Goal: Entertainment & Leisure: Browse casually

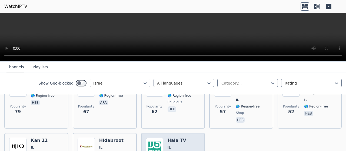
scroll to position [216, 0]
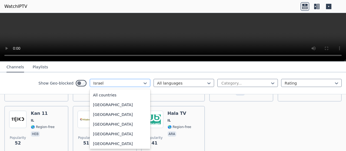
click at [105, 82] on div at bounding box center [117, 83] width 49 height 5
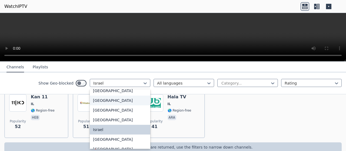
scroll to position [878, 0]
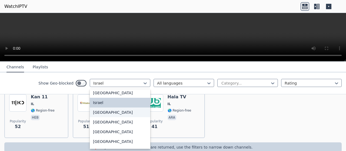
click at [95, 117] on div "[GEOGRAPHIC_DATA]" at bounding box center [120, 113] width 61 height 10
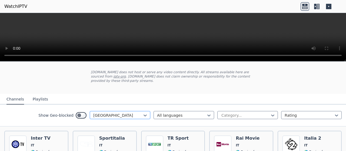
scroll to position [54, 0]
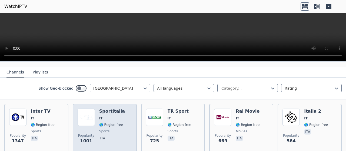
click at [114, 116] on span "IT" at bounding box center [112, 118] width 26 height 4
click at [125, 109] on div "Popularity 1001 Sportitalia IT 🌎 Region-free sports ita" at bounding box center [105, 128] width 54 height 39
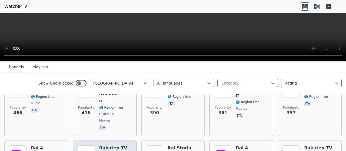
scroll to position [108, 0]
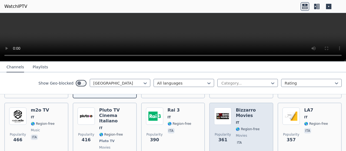
click at [225, 129] on span "Popularity 361" at bounding box center [222, 137] width 17 height 17
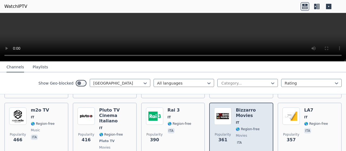
click at [225, 129] on span "Popularity 361" at bounding box center [222, 137] width 17 height 17
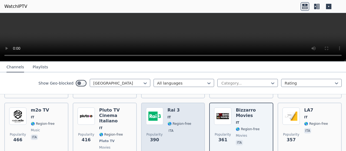
click at [188, 108] on div "Popularity 390 Rai 3 IT 🌎 Region-free ita" at bounding box center [173, 133] width 54 height 51
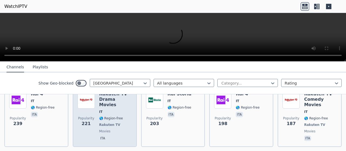
scroll to position [162, 0]
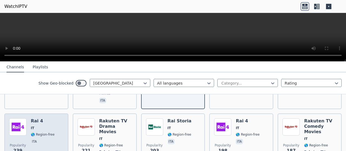
click at [47, 118] on h6 "Rai 4" at bounding box center [43, 120] width 24 height 5
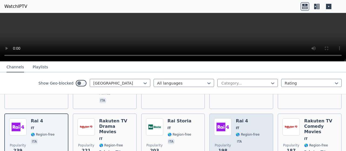
click at [219, 118] on img at bounding box center [222, 126] width 17 height 17
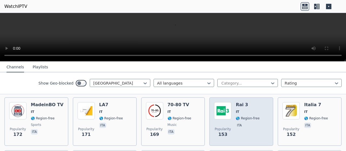
scroll to position [216, 0]
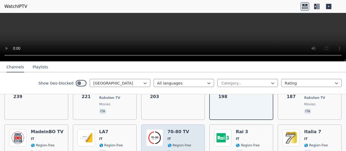
click at [150, 129] on img at bounding box center [154, 137] width 17 height 17
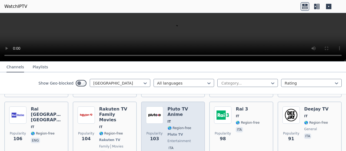
scroll to position [324, 0]
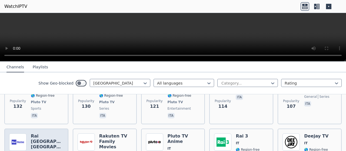
click at [50, 134] on h6 "Rai [GEOGRAPHIC_DATA] [GEOGRAPHIC_DATA]" at bounding box center [47, 142] width 33 height 16
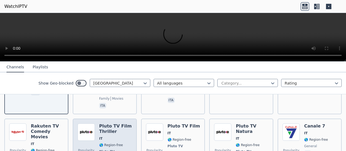
scroll to position [406, 0]
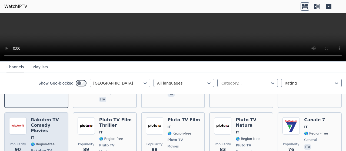
click at [42, 117] on div "Rakuten TV Comedy Movies IT 🌎 Region-free Rakuten TV movies ita" at bounding box center [47, 142] width 33 height 51
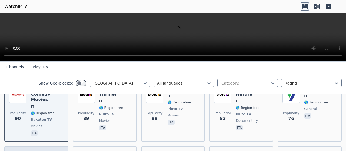
scroll to position [460, 0]
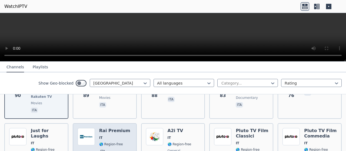
click at [88, 128] on img at bounding box center [86, 136] width 17 height 17
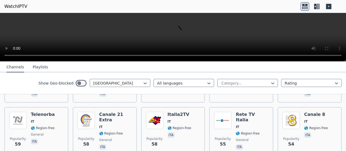
scroll to position [622, 0]
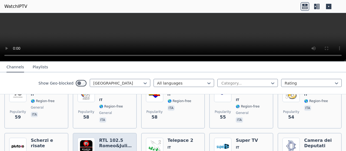
click at [107, 138] on h6 "RTL 102.5 Romeo&Juliet" at bounding box center [115, 143] width 33 height 11
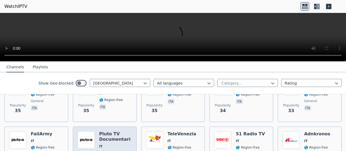
scroll to position [946, 0]
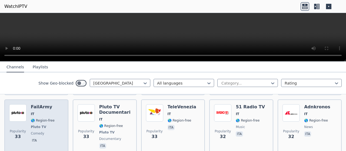
click at [46, 138] on span "ita" at bounding box center [43, 141] width 24 height 6
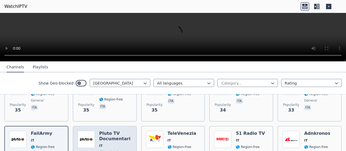
scroll to position [919, 0]
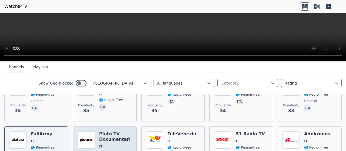
click at [80, 131] on img at bounding box center [86, 139] width 17 height 17
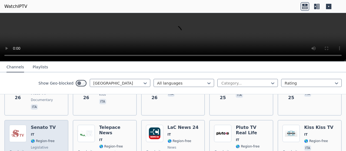
scroll to position [1244, 0]
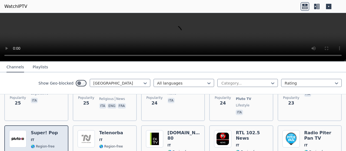
scroll to position [1298, 0]
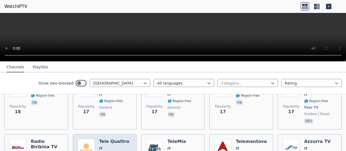
scroll to position [1568, 0]
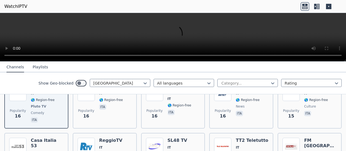
scroll to position [1676, 0]
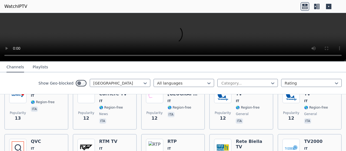
scroll to position [1892, 0]
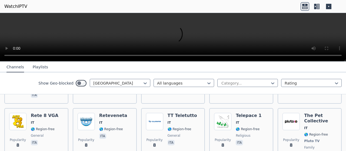
scroll to position [2565, 0]
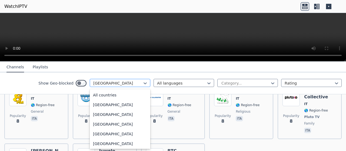
click at [110, 85] on div at bounding box center [117, 83] width 49 height 5
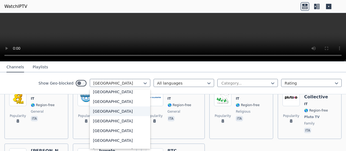
scroll to position [1320, 0]
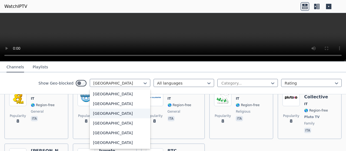
click at [103, 113] on div "[GEOGRAPHIC_DATA]" at bounding box center [120, 114] width 61 height 10
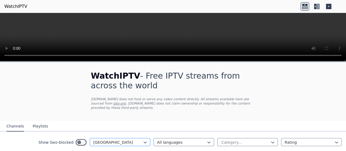
scroll to position [25, 0]
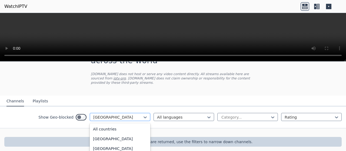
click at [103, 115] on div at bounding box center [117, 117] width 49 height 5
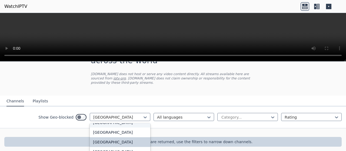
scroll to position [52, 0]
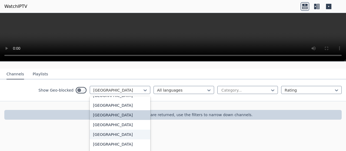
click at [97, 130] on div "[GEOGRAPHIC_DATA]" at bounding box center [120, 135] width 61 height 10
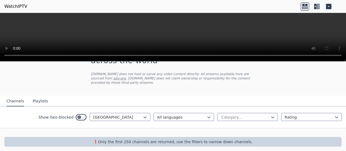
scroll to position [52, 0]
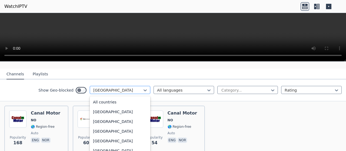
click at [114, 88] on div at bounding box center [117, 90] width 49 height 5
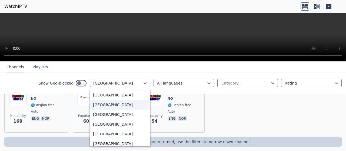
scroll to position [1697, 0]
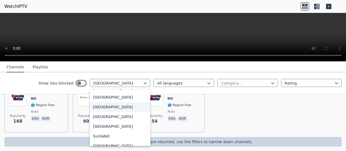
click at [96, 105] on div "[GEOGRAPHIC_DATA]" at bounding box center [120, 107] width 61 height 10
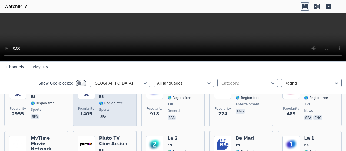
scroll to position [108, 0]
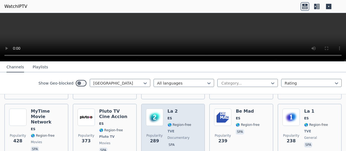
click at [155, 117] on img at bounding box center [154, 117] width 17 height 17
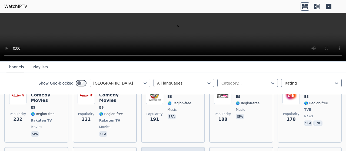
scroll to position [216, 0]
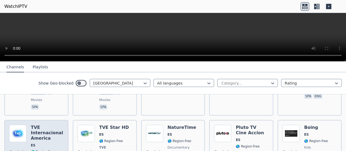
click at [32, 125] on h6 "TVE Internacional America" at bounding box center [47, 133] width 33 height 16
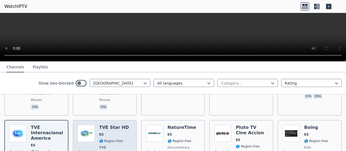
click at [91, 135] on div "Popularity 166" at bounding box center [86, 147] width 17 height 45
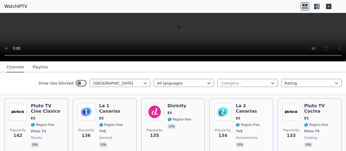
scroll to position [324, 0]
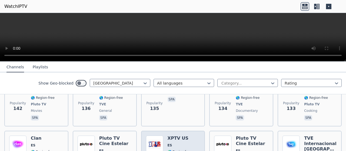
click at [183, 136] on h6 "XPTV US" at bounding box center [180, 138] width 24 height 5
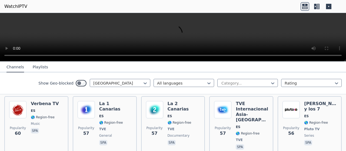
scroll to position [622, 0]
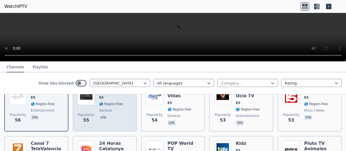
scroll to position [676, 0]
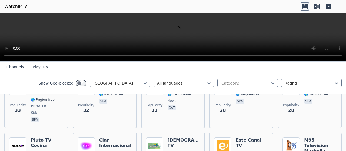
scroll to position [919, 0]
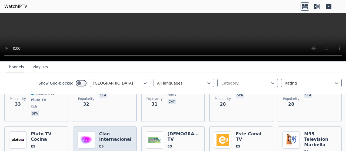
click at [110, 144] on span "ES" at bounding box center [115, 146] width 33 height 4
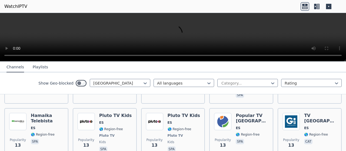
scroll to position [1703, 0]
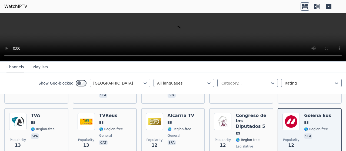
scroll to position [1757, 0]
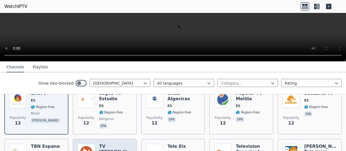
scroll to position [1811, 0]
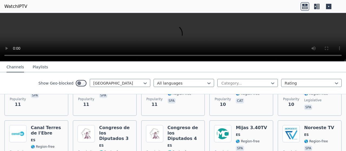
scroll to position [2055, 0]
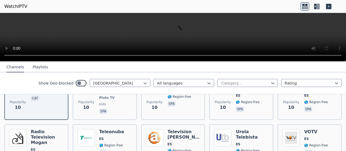
scroll to position [2190, 0]
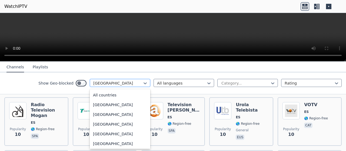
click at [118, 81] on div at bounding box center [117, 83] width 49 height 5
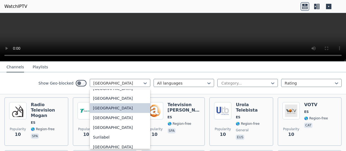
scroll to position [1723, 0]
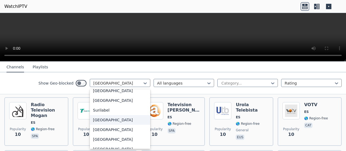
click at [95, 119] on div "[GEOGRAPHIC_DATA]" at bounding box center [120, 120] width 61 height 10
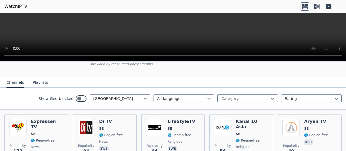
scroll to position [54, 0]
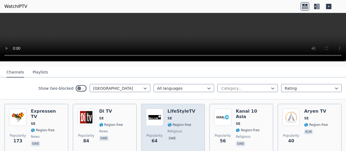
click at [155, 124] on div "Popularity 64" at bounding box center [154, 128] width 17 height 39
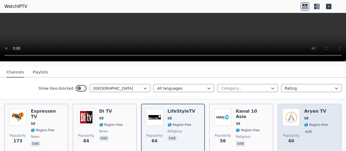
click at [278, 124] on div "Popularity 40 Aryen TV SE 🌎 Region-free kur" at bounding box center [310, 128] width 64 height 49
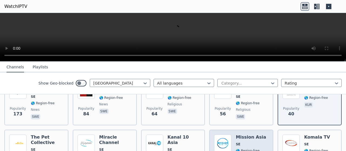
scroll to position [108, 0]
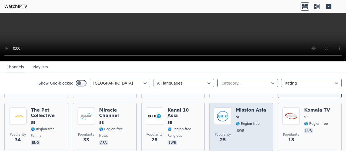
click at [243, 131] on div "Mission Asia SE 🌎 Region-free swe" at bounding box center [251, 127] width 30 height 39
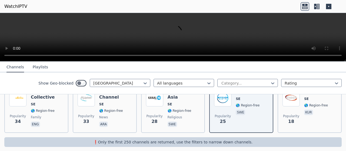
scroll to position [127, 0]
click at [111, 81] on div at bounding box center [117, 83] width 49 height 5
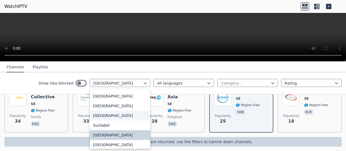
scroll to position [1734, 0]
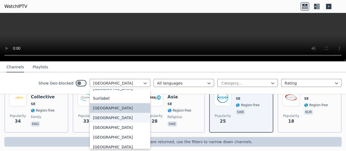
click at [98, 116] on div "[GEOGRAPHIC_DATA]" at bounding box center [120, 118] width 61 height 10
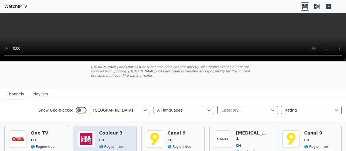
scroll to position [54, 0]
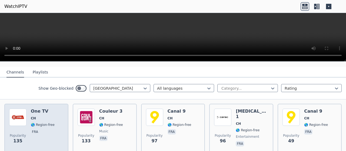
click at [46, 111] on div "One TV CH 🌎 Region-free fra" at bounding box center [43, 128] width 24 height 39
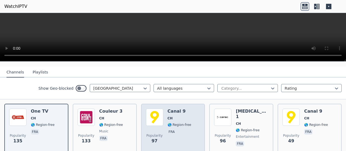
click at [161, 124] on div "Popularity 97" at bounding box center [154, 128] width 17 height 39
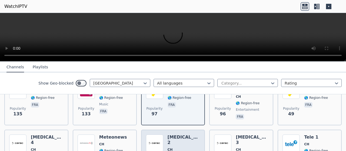
scroll to position [108, 0]
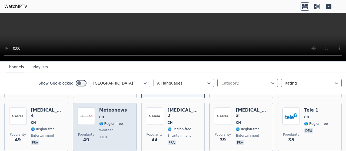
click at [119, 122] on div "Meteonews CH 🌎 Region-free weather deu" at bounding box center [113, 127] width 28 height 39
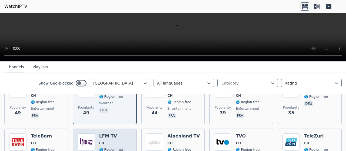
scroll to position [162, 0]
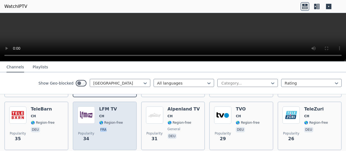
click at [119, 121] on div "LFM TV CH 🌎 Region-free fra" at bounding box center [111, 126] width 24 height 39
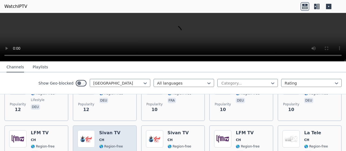
scroll to position [324, 0]
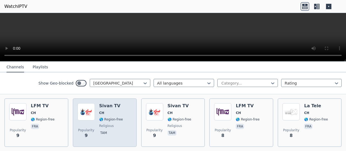
click at [121, 124] on div "Popularity 9 Sivan TV CH 🌎 Region-free religious tam" at bounding box center [105, 122] width 54 height 39
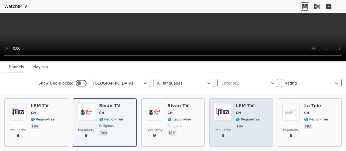
click at [220, 117] on div "Popularity 8" at bounding box center [222, 122] width 17 height 39
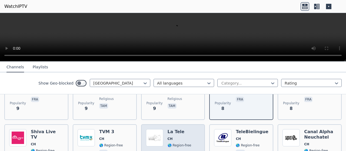
scroll to position [378, 0]
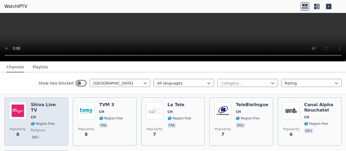
click at [45, 123] on div "[DEMOGRAPHIC_DATA] Live TV CH 🌎 Region-free religious deu" at bounding box center [47, 121] width 33 height 39
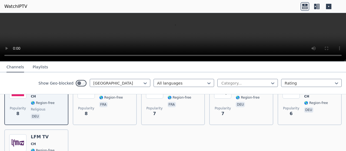
scroll to position [406, 0]
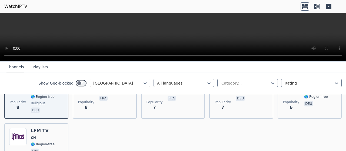
click at [122, 82] on div at bounding box center [117, 83] width 49 height 5
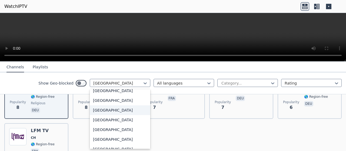
scroll to position [1798, 0]
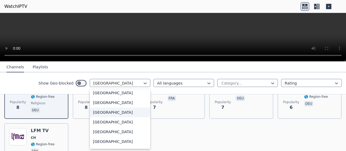
click at [101, 111] on div "[GEOGRAPHIC_DATA]" at bounding box center [120, 113] width 61 height 10
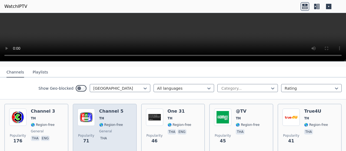
scroll to position [81, 0]
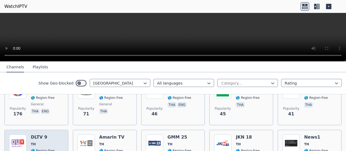
click at [50, 135] on h6 "DLTV 9" at bounding box center [43, 137] width 24 height 5
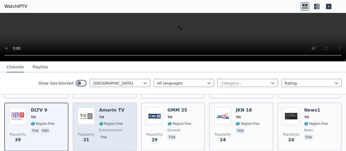
scroll to position [135, 0]
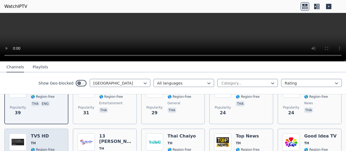
click at [54, 136] on div "Popularity 22 TV5 HD TH 🌎 Region-free tha eng" at bounding box center [36, 153] width 54 height 39
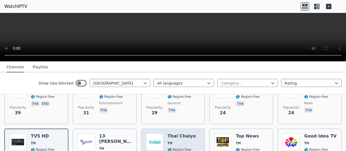
click at [186, 135] on div "Thai Chaiyo TH 🌎 Region-free tha" at bounding box center [182, 153] width 28 height 39
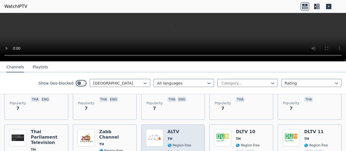
scroll to position [324, 0]
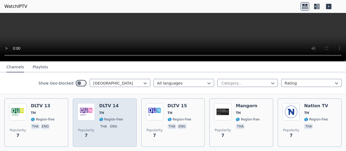
click at [115, 111] on span "TH" at bounding box center [111, 113] width 24 height 4
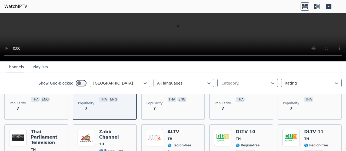
scroll to position [378, 0]
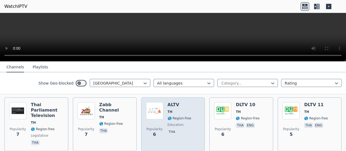
click at [161, 115] on span at bounding box center [154, 110] width 17 height 17
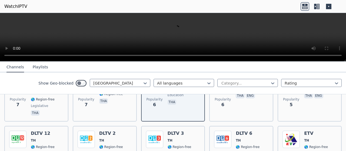
scroll to position [433, 0]
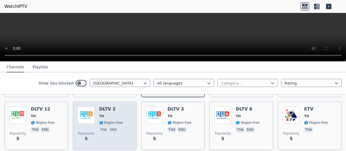
click at [125, 102] on div "Popularity 5 DLTV 2 TH 🌎 Region-free tha eng" at bounding box center [105, 126] width 64 height 49
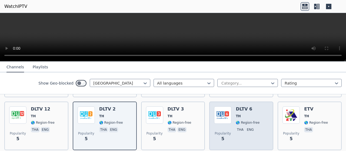
click at [220, 111] on img at bounding box center [222, 115] width 17 height 17
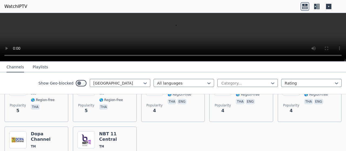
scroll to position [541, 0]
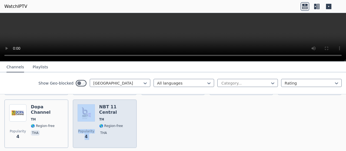
click at [97, 104] on div "Popularity 4 NBT 11 Central TH 🌎 Region-free tha" at bounding box center [105, 123] width 54 height 39
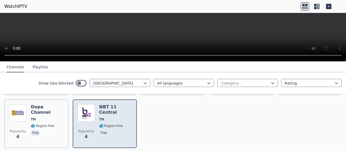
click at [84, 112] on div "Popularity 4" at bounding box center [86, 123] width 17 height 39
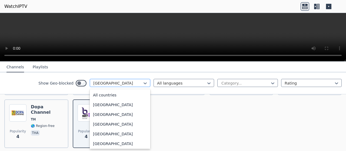
click at [113, 80] on div "[GEOGRAPHIC_DATA]" at bounding box center [120, 83] width 61 height 8
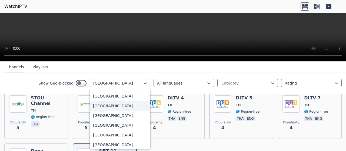
scroll to position [1884, 0]
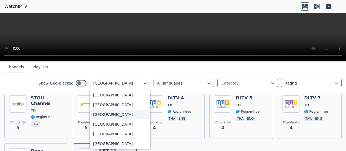
click at [98, 114] on div "[GEOGRAPHIC_DATA]" at bounding box center [120, 115] width 61 height 10
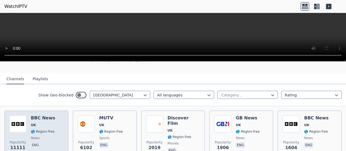
scroll to position [54, 0]
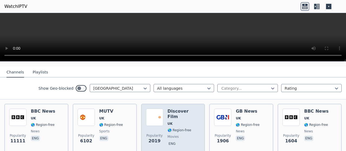
click at [181, 122] on span "UK" at bounding box center [184, 124] width 33 height 4
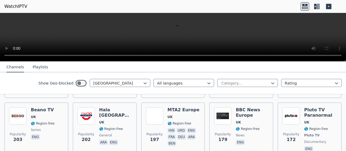
scroll to position [162, 0]
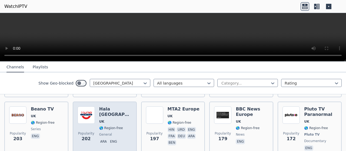
click at [115, 119] on span "UK" at bounding box center [115, 121] width 33 height 4
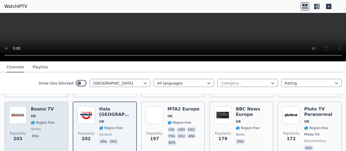
click at [51, 114] on span "UK" at bounding box center [43, 116] width 24 height 4
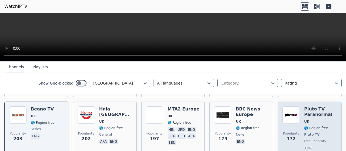
click at [286, 122] on div "Popularity 172" at bounding box center [290, 129] width 17 height 45
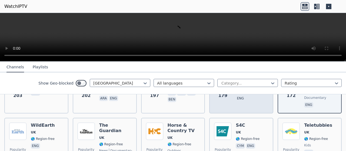
scroll to position [216, 0]
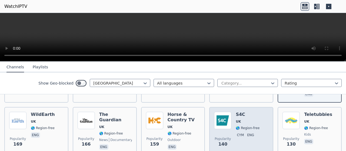
click at [257, 116] on div "Popularity 140 S4C [GEOGRAPHIC_DATA] 🌎 Region-free cym eng" at bounding box center [241, 131] width 54 height 39
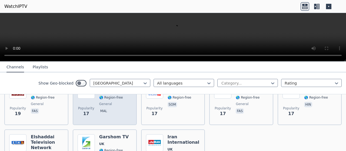
scroll to position [784, 0]
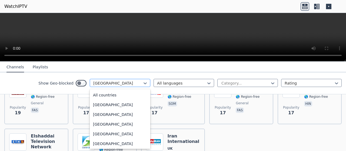
click at [129, 80] on div "[GEOGRAPHIC_DATA]" at bounding box center [120, 83] width 61 height 8
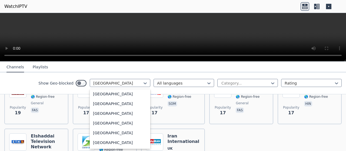
scroll to position [811, 0]
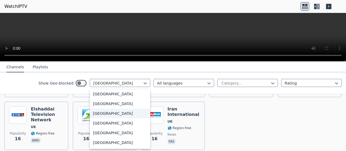
click at [92, 111] on div "[GEOGRAPHIC_DATA]" at bounding box center [120, 114] width 61 height 10
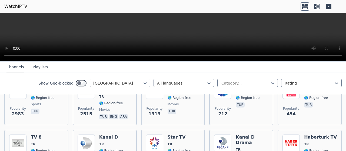
scroll to position [54, 0]
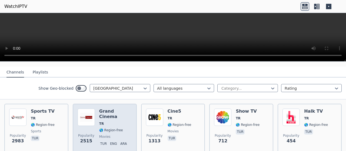
click at [109, 109] on h6 "Grand Cinema" at bounding box center [115, 114] width 33 height 11
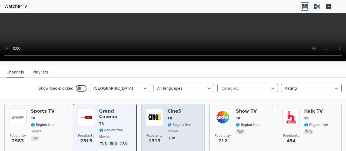
click at [184, 111] on div "Cine5 TR 🌎 Region-free movies tur" at bounding box center [180, 128] width 24 height 39
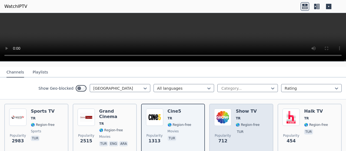
click at [224, 122] on div "Popularity 712" at bounding box center [222, 128] width 17 height 39
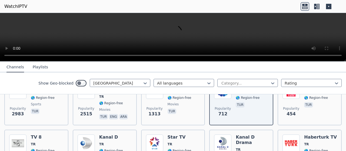
scroll to position [108, 0]
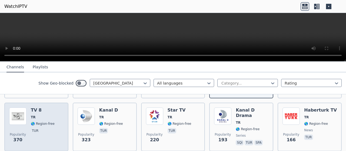
click at [44, 109] on div "TV 8 TR 🌎 Region-free tur" at bounding box center [43, 127] width 24 height 39
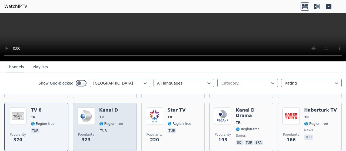
click at [83, 123] on div "Popularity 323" at bounding box center [86, 127] width 17 height 39
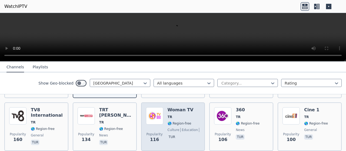
scroll to position [162, 0]
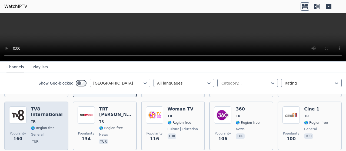
click at [59, 119] on span "TR" at bounding box center [47, 121] width 33 height 4
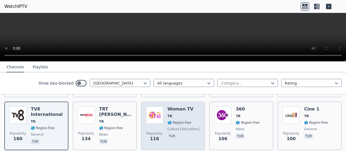
click at [185, 107] on h6 "Woman TV" at bounding box center [184, 109] width 33 height 5
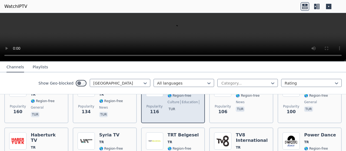
scroll to position [216, 0]
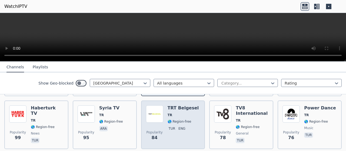
click at [183, 106] on h6 "TRT Belgesel" at bounding box center [183, 107] width 31 height 5
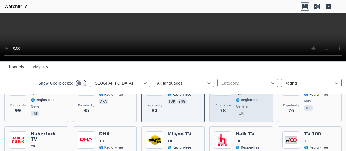
scroll to position [270, 0]
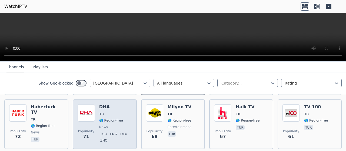
click at [118, 107] on div "DHA TR 🌎 Region-free news tur eng deu zho" at bounding box center [115, 124] width 33 height 40
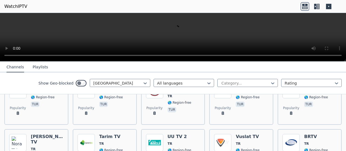
scroll to position [1622, 0]
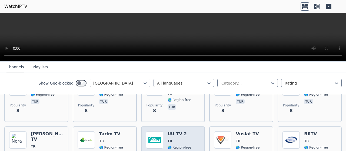
click at [146, 137] on img at bounding box center [154, 139] width 17 height 17
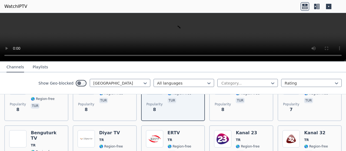
scroll to position [1703, 0]
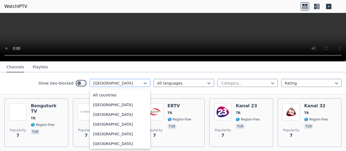
click at [110, 79] on div "[GEOGRAPHIC_DATA]" at bounding box center [120, 83] width 61 height 8
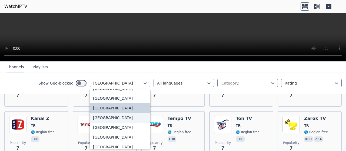
scroll to position [1869, 0]
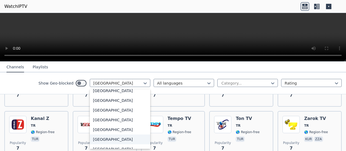
click at [97, 140] on div "[GEOGRAPHIC_DATA]" at bounding box center [120, 140] width 61 height 10
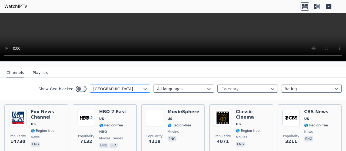
scroll to position [54, 0]
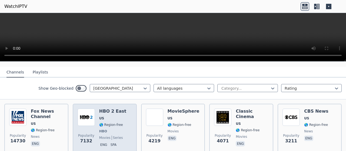
click at [109, 116] on span "US" at bounding box center [112, 118] width 27 height 4
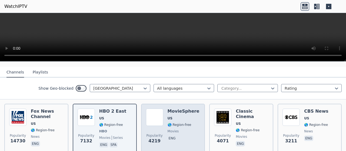
click at [179, 116] on span "US" at bounding box center [184, 118] width 32 height 4
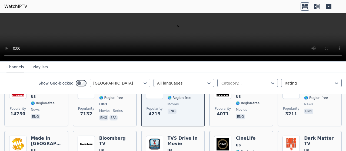
scroll to position [108, 0]
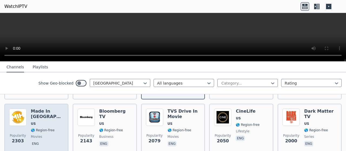
click at [55, 117] on div "Made In [GEOGRAPHIC_DATA] [GEOGRAPHIC_DATA] 🌎 Region-free movies eng" at bounding box center [47, 128] width 33 height 39
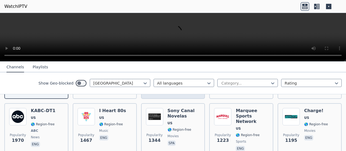
scroll to position [162, 0]
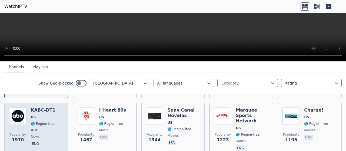
click at [55, 103] on div "Popularity 1970 KABC-DT1 US 🌎 Region-free ABC news eng" at bounding box center [36, 130] width 64 height 54
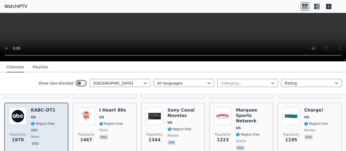
click at [16, 123] on div "Popularity 1970" at bounding box center [17, 130] width 17 height 44
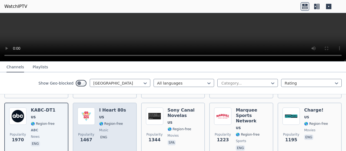
click at [123, 128] on div "Popularity 1467 I Heart 80s US 🌎 Region-free music eng" at bounding box center [105, 130] width 54 height 44
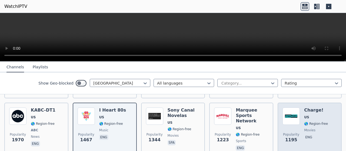
click at [298, 121] on div "Popularity 1195 Charge! US 🌎 Region-free movies eng" at bounding box center [309, 130] width 54 height 44
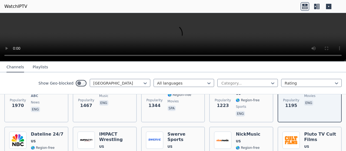
scroll to position [216, 0]
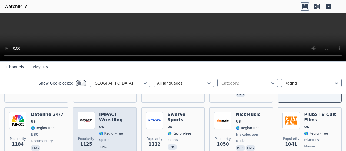
click at [89, 134] on span "Popularity 1125" at bounding box center [86, 142] width 17 height 17
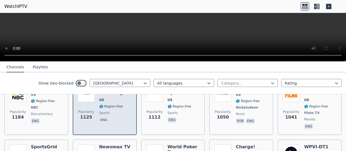
scroll to position [270, 0]
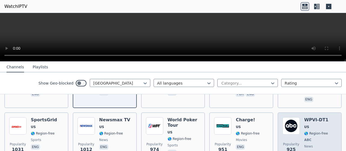
click at [293, 128] on div "Popularity 925" at bounding box center [290, 137] width 17 height 40
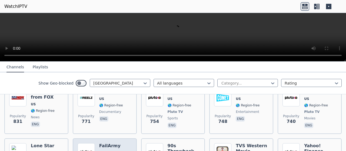
scroll to position [433, 0]
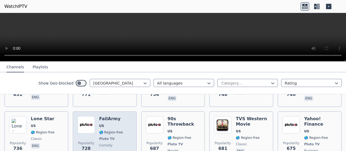
click at [119, 116] on div "FailArmy US 🌎 Region-free Pluto TV comedy eng" at bounding box center [111, 138] width 24 height 45
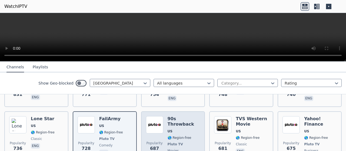
click at [186, 129] on span "US" at bounding box center [184, 131] width 33 height 4
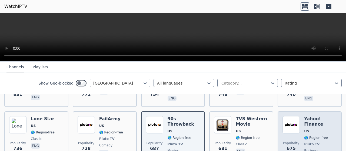
click at [307, 116] on h6 "Yahoo! Finance" at bounding box center [320, 121] width 33 height 11
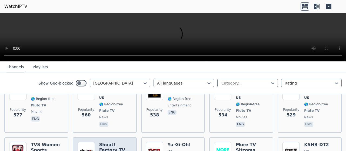
scroll to position [676, 0]
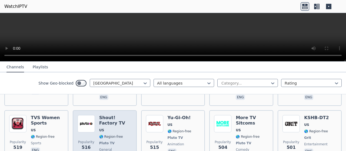
click at [124, 115] on h6 "Shout! Factory TV" at bounding box center [115, 120] width 33 height 11
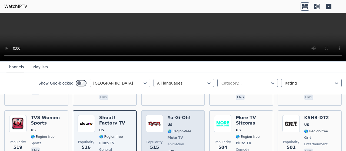
click at [177, 123] on span "US" at bounding box center [180, 125] width 24 height 4
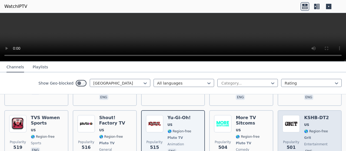
click at [288, 115] on div "Popularity 501" at bounding box center [290, 137] width 17 height 45
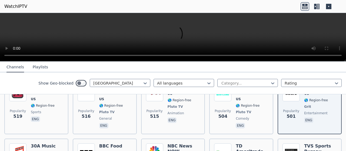
scroll to position [730, 0]
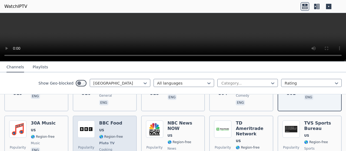
click at [91, 121] on img at bounding box center [86, 129] width 17 height 17
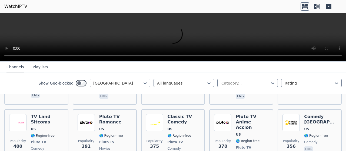
scroll to position [946, 0]
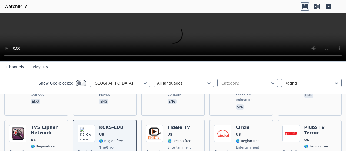
scroll to position [1000, 0]
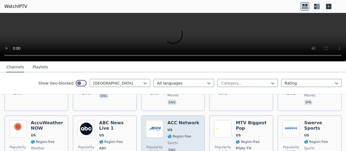
scroll to position [1162, 0]
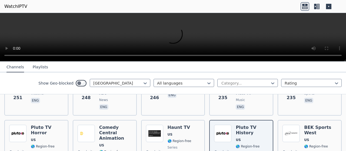
scroll to position [1244, 0]
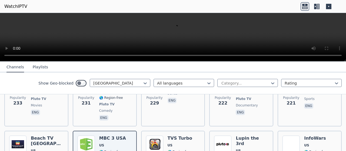
scroll to position [1298, 0]
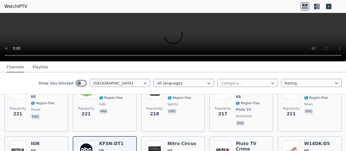
scroll to position [1352, 0]
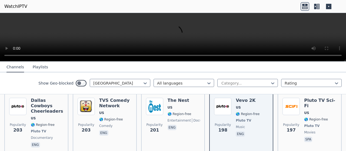
scroll to position [1460, 0]
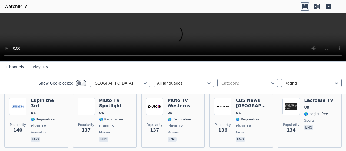
scroll to position [2000, 0]
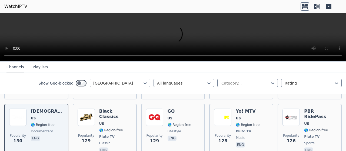
scroll to position [2055, 0]
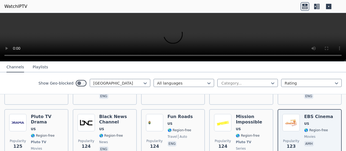
scroll to position [2109, 0]
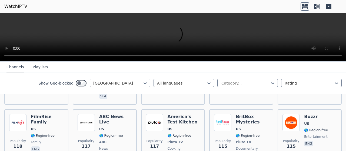
scroll to position [2352, 0]
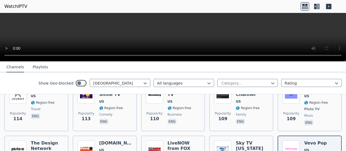
scroll to position [2406, 0]
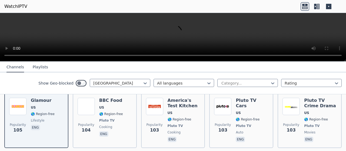
scroll to position [2541, 0]
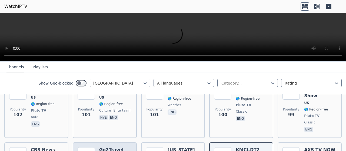
scroll to position [2595, 0]
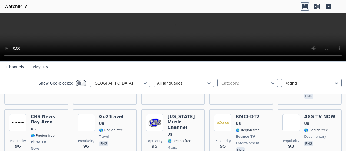
scroll to position [2649, 0]
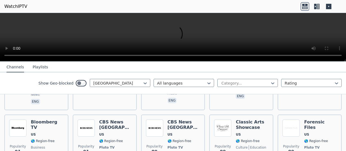
scroll to position [2703, 0]
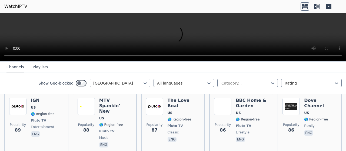
scroll to position [2784, 0]
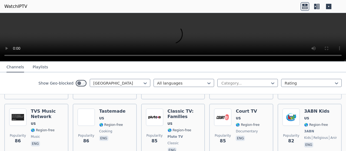
scroll to position [2839, 0]
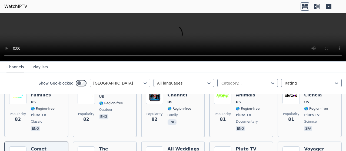
scroll to position [2920, 0]
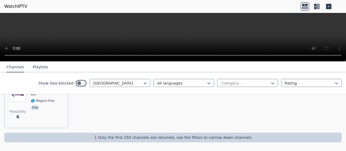
scroll to position [445, 0]
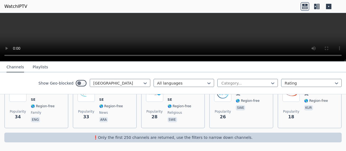
scroll to position [127, 0]
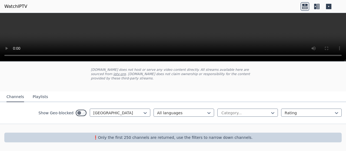
scroll to position [25, 0]
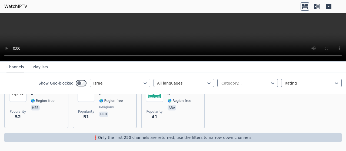
scroll to position [233, 0]
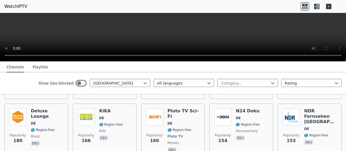
scroll to position [2920, 0]
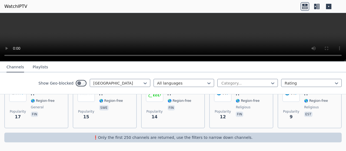
scroll to position [299, 0]
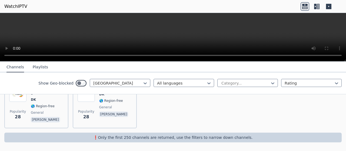
scroll to position [185, 0]
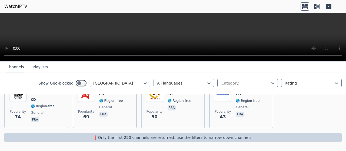
scroll to position [74, 0]
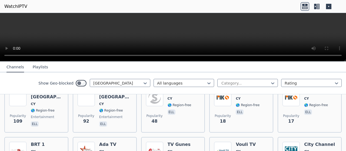
scroll to position [339, 0]
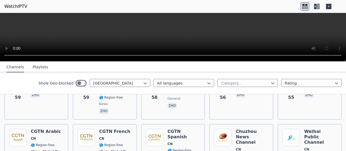
scroll to position [369, 0]
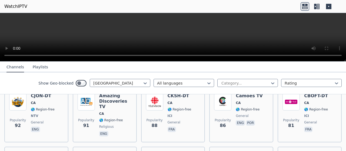
scroll to position [1425, 0]
